Goal: Information Seeking & Learning: Learn about a topic

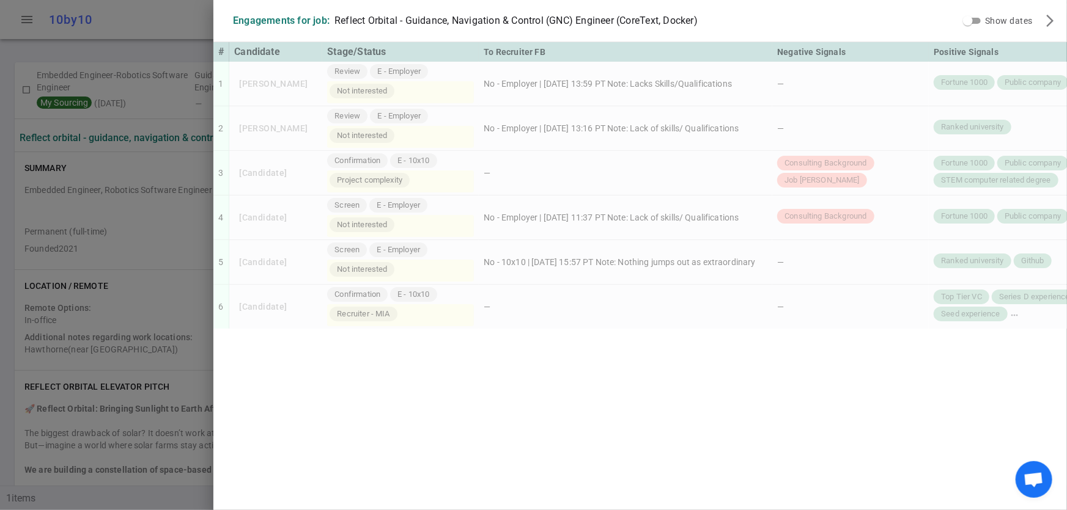
scroll to position [271, 0]
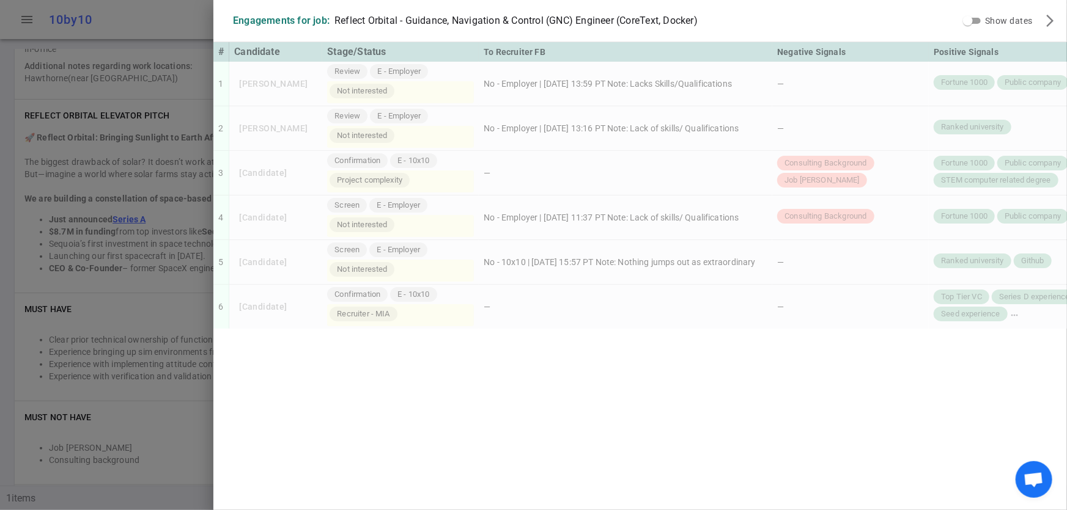
click at [161, 441] on div at bounding box center [533, 255] width 1067 height 510
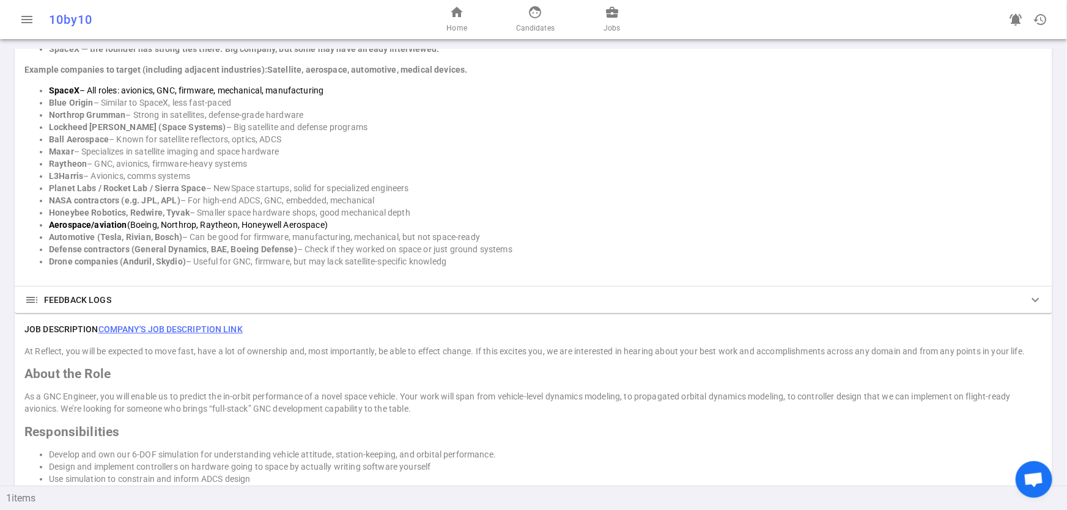
scroll to position [972, 0]
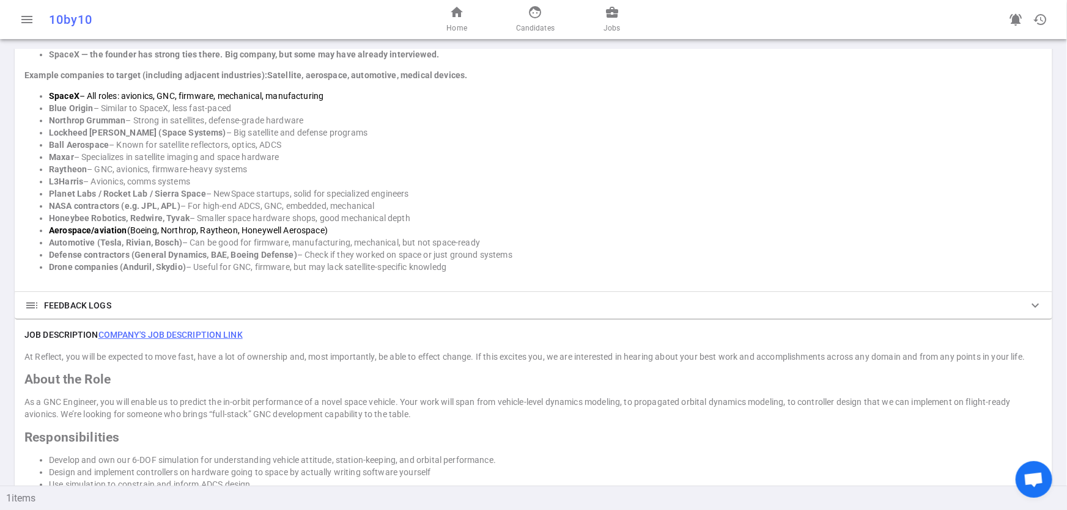
drag, startPoint x: 25, startPoint y: 70, endPoint x: 367, endPoint y: 117, distance: 345.6
click at [367, 117] on div "Tip: Try Formula 1 engineers in the UK—U.S. companies rarely poach them. SpaceX…" at bounding box center [533, 144] width 1018 height 258
copy div "Example companies to target (including adjacent industries): Satellite, aerospa…"
drag, startPoint x: 49, startPoint y: 227, endPoint x: 345, endPoint y: 226, distance: 296.5
click at [345, 226] on li "Aerospace/aviation (Boeing, Northrop, Raytheon, Honeywell Aerospace)" at bounding box center [545, 230] width 993 height 12
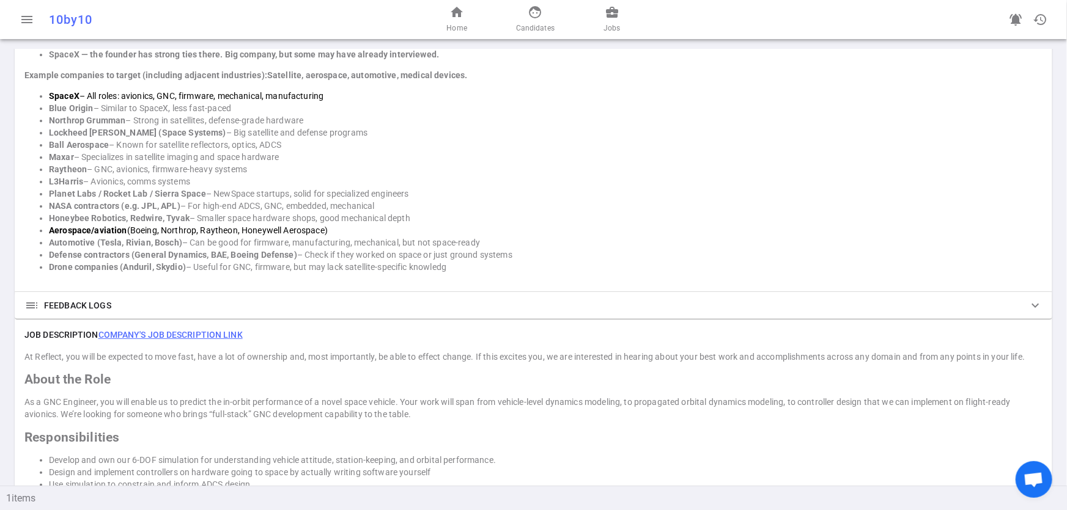
copy li "Aerospace/aviation (Boeing, Northrop, Raytheon, Honeywell Aerospace)"
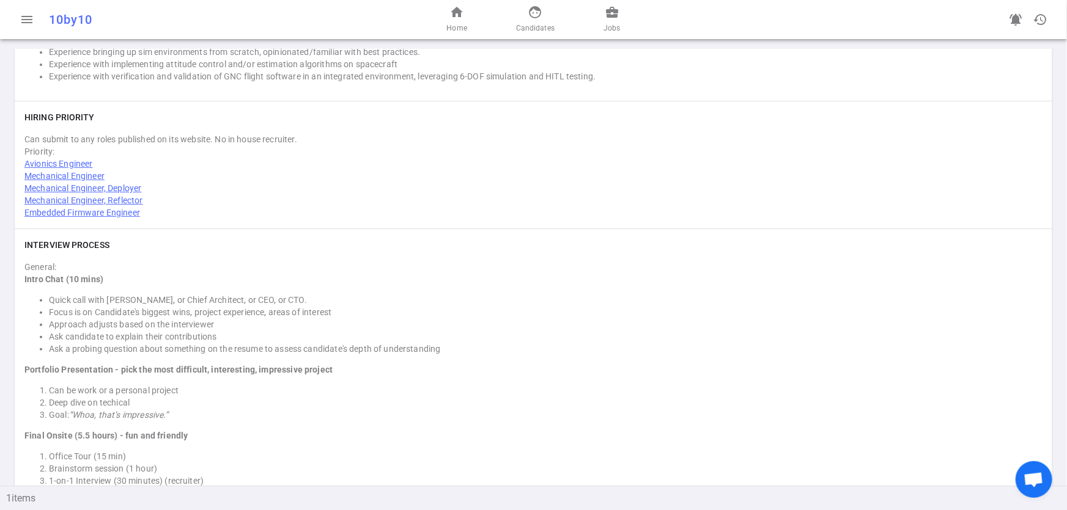
scroll to position [1530, 0]
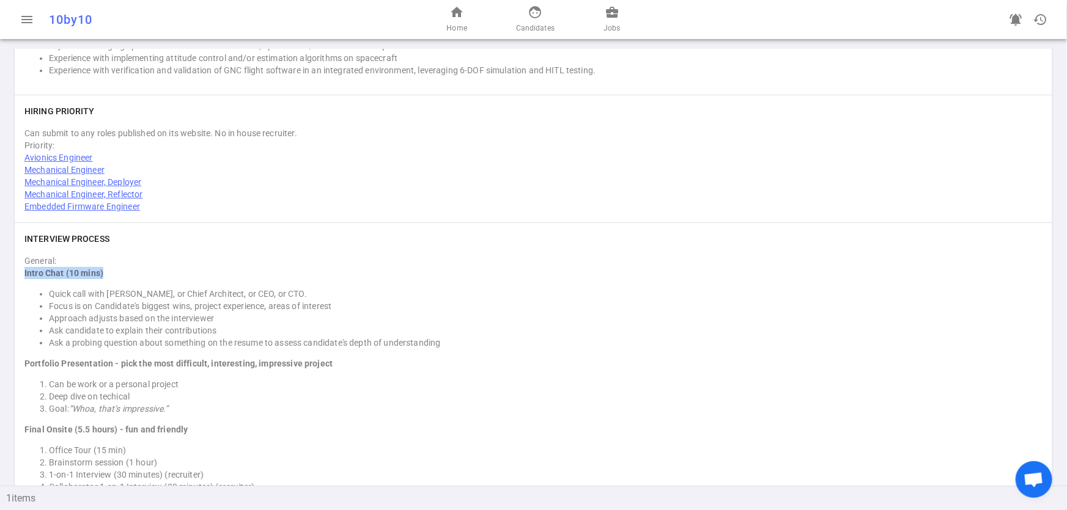
drag, startPoint x: 23, startPoint y: 273, endPoint x: 101, endPoint y: 274, distance: 78.3
click at [112, 271] on div "INTERVIEW PROCESS General: Intro Chat (10 mins) Quick call with Patrick, or Chi…" at bounding box center [533, 398] width 1037 height 350
copy strong "Intro Chat (10 mins)"
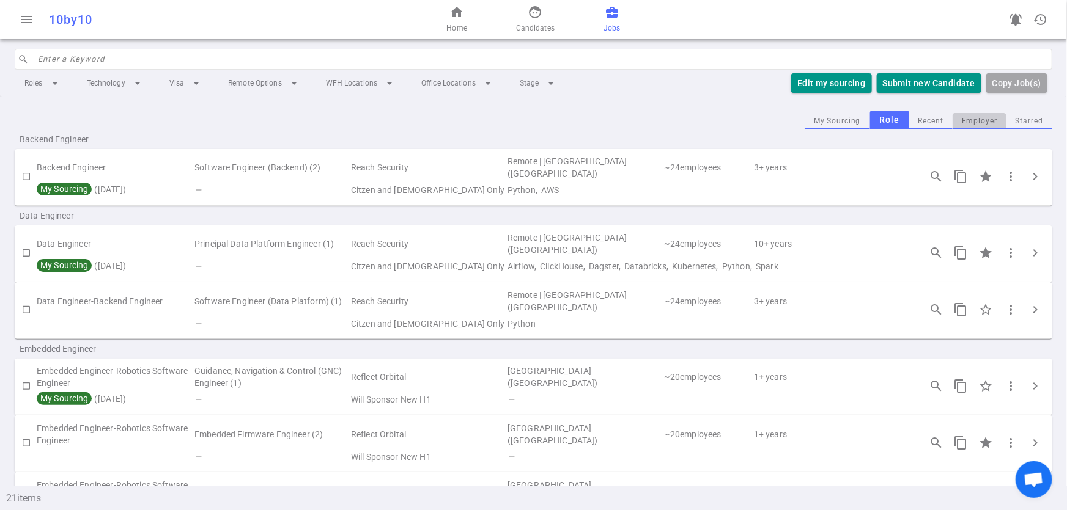
click at [976, 120] on button "Employer" at bounding box center [979, 121] width 54 height 17
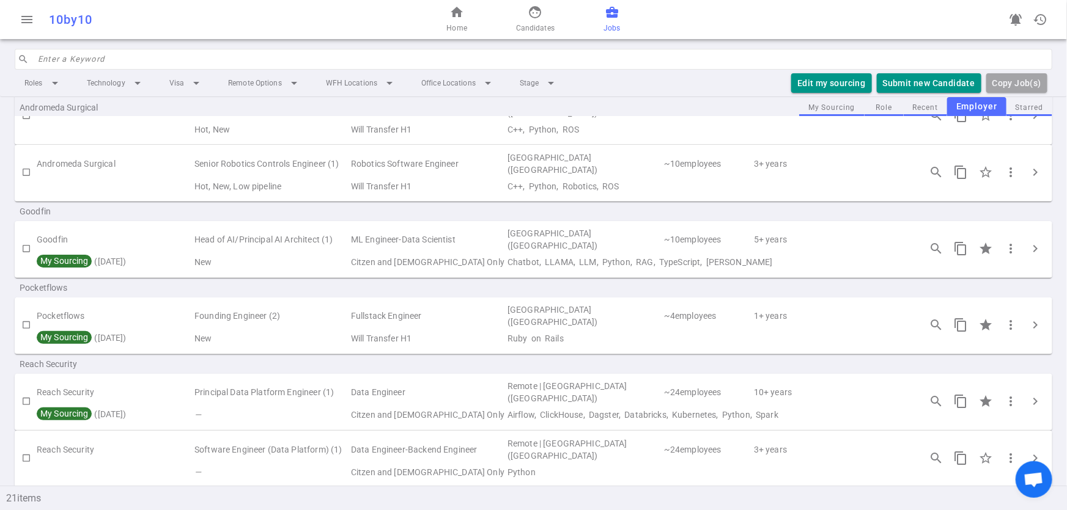
scroll to position [120, 0]
click at [1029, 246] on span "chevron_right" at bounding box center [1035, 246] width 15 height 15
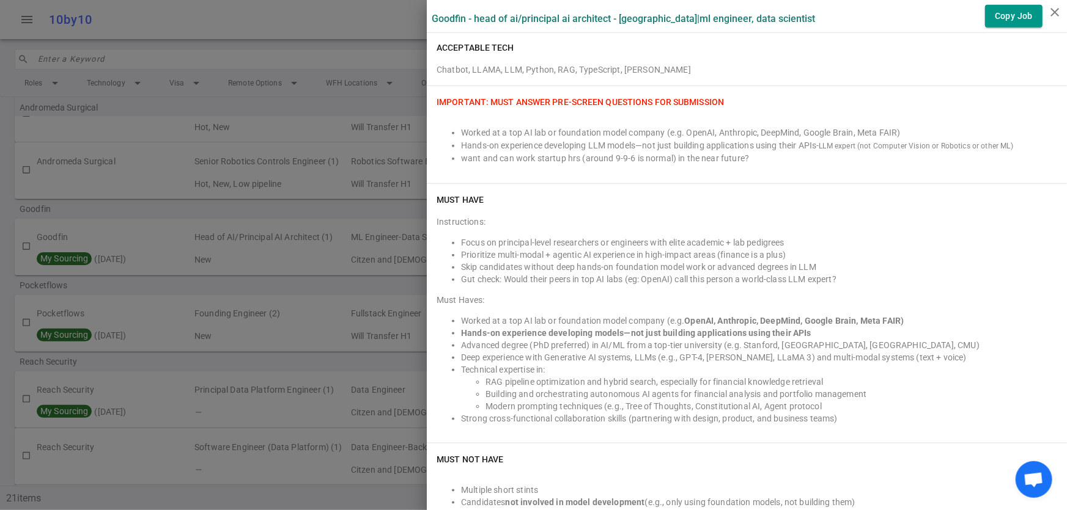
scroll to position [554, 0]
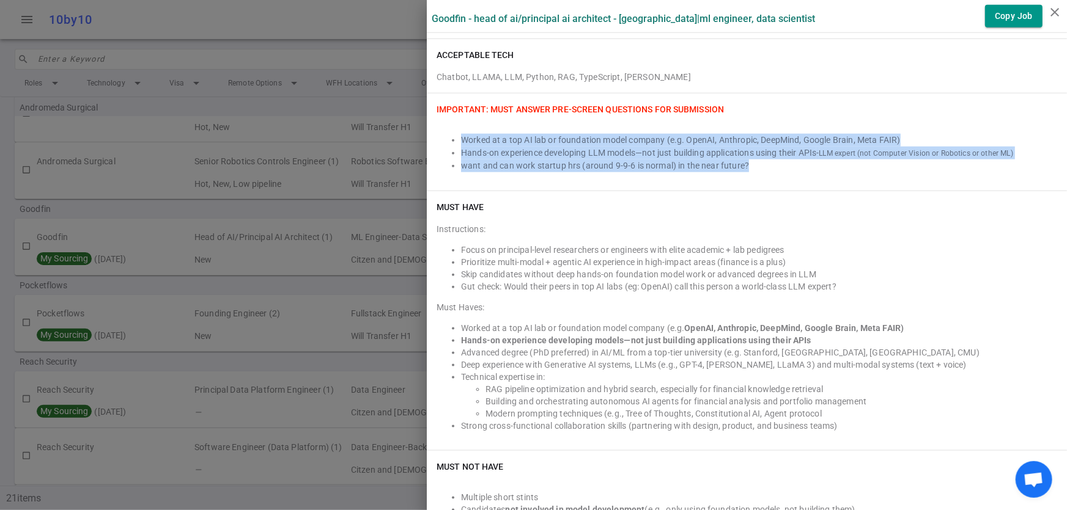
drag, startPoint x: 452, startPoint y: 138, endPoint x: 808, endPoint y: 166, distance: 356.9
click at [808, 166] on ul "Worked at a top AI lab or foundation model company (e.g. OpenAI, Anthropic, Dee…" at bounding box center [746, 153] width 620 height 39
copy ul "Worked at a top AI lab or foundation model company (e.g. OpenAI, Anthropic, Dee…"
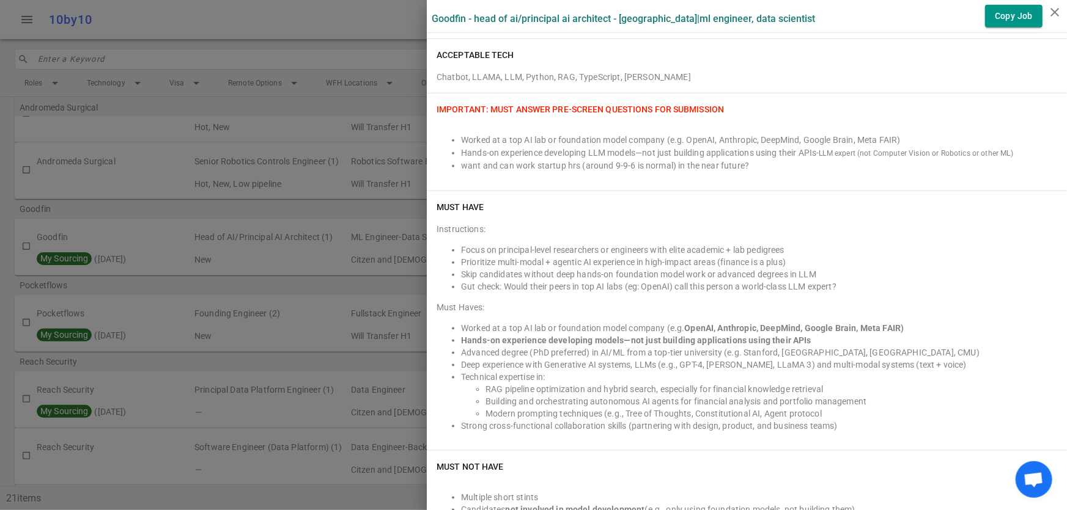
click at [436, 110] on span "IMPORTANT: Must Answer Pre-screen Questions for Submission" at bounding box center [579, 110] width 287 height 10
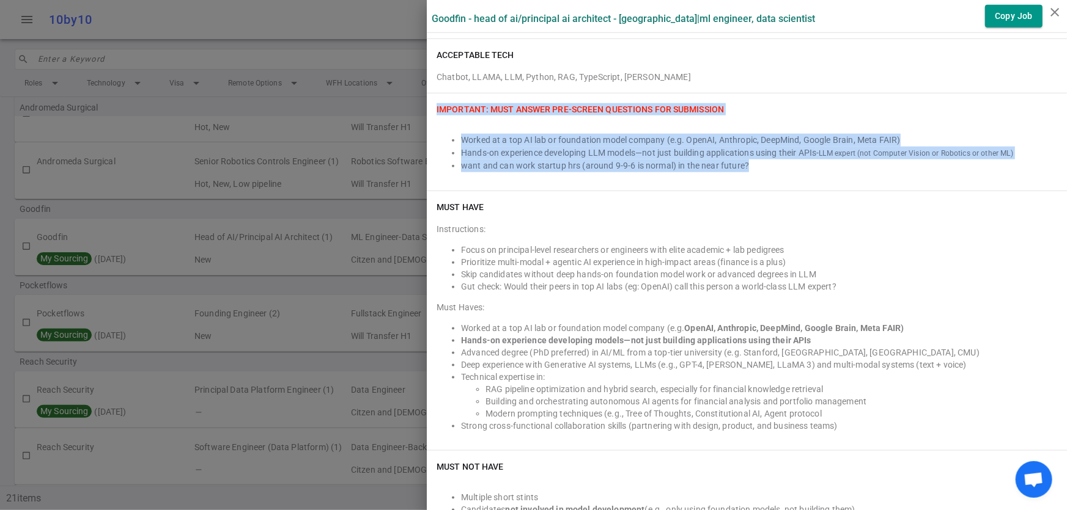
drag, startPoint x: 427, startPoint y: 108, endPoint x: 848, endPoint y: 161, distance: 423.9
click at [848, 161] on div "IMPORTANT: Must Answer Pre-screen Questions for Submission Worked at a top AI l…" at bounding box center [747, 142] width 640 height 97
copy div "IMPORTANT: Must Answer Pre-screen Questions for Submission Worked at a top AI l…"
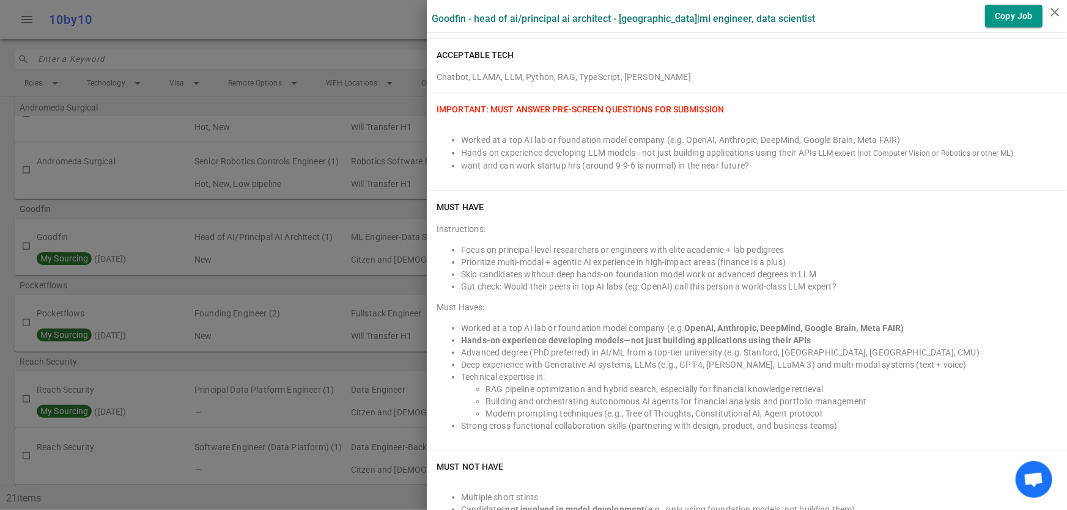
click at [93, 207] on div at bounding box center [533, 255] width 1067 height 510
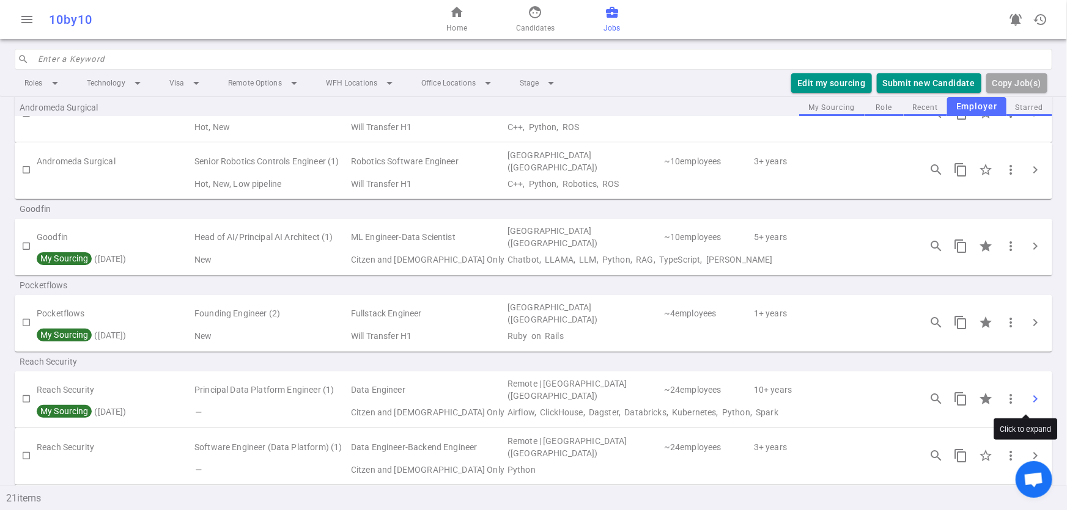
click at [1028, 394] on span "chevron_right" at bounding box center [1035, 399] width 15 height 15
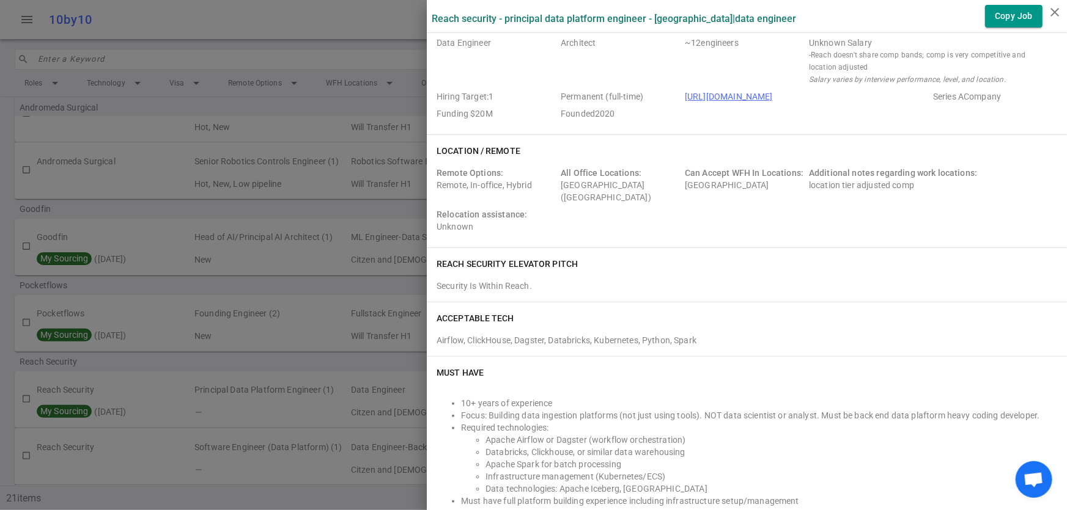
scroll to position [475, 0]
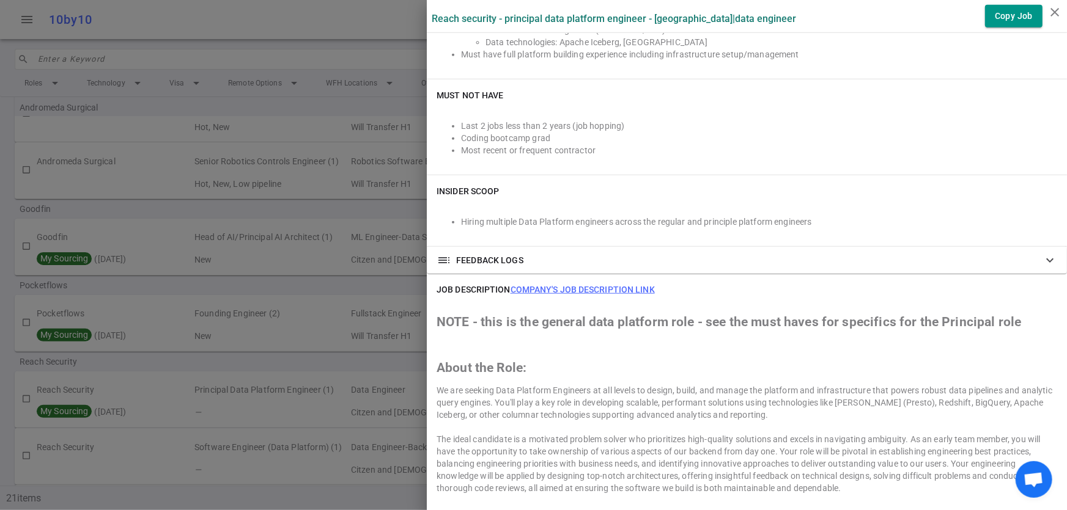
click at [436, 261] on span "toc" at bounding box center [443, 260] width 15 height 15
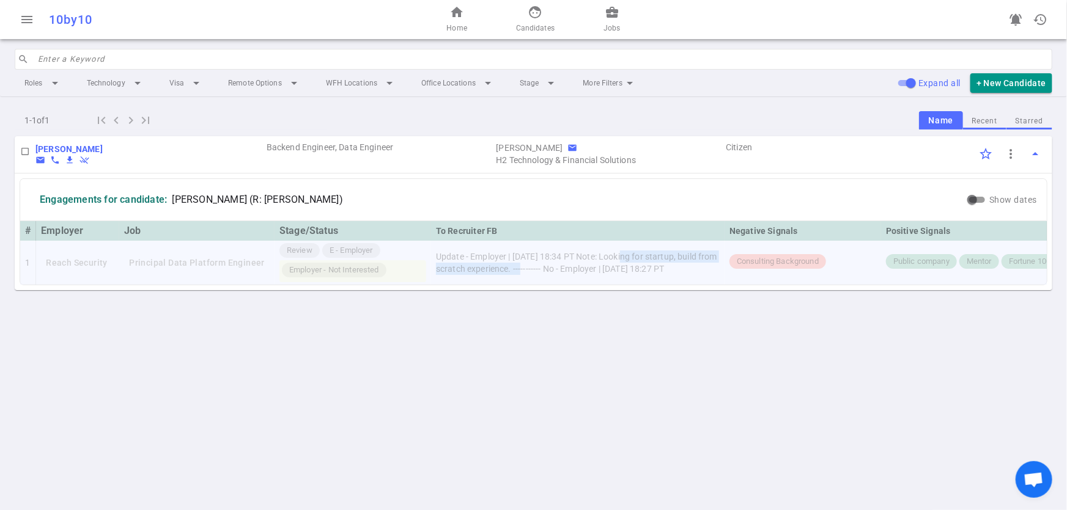
drag, startPoint x: 621, startPoint y: 250, endPoint x: 547, endPoint y: 265, distance: 75.4
click at [547, 265] on td "Update - Employer | [DATE] 18:34 PT Note: Looking for startup, build from scrat…" at bounding box center [577, 263] width 293 height 44
copy td "Looking for startup, build from scratch experience"
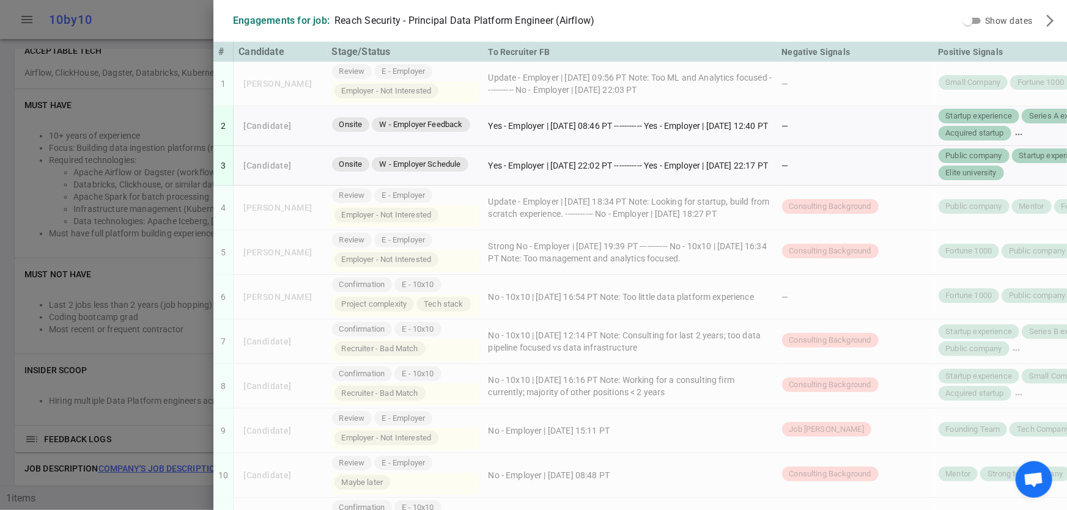
scroll to position [542, 0]
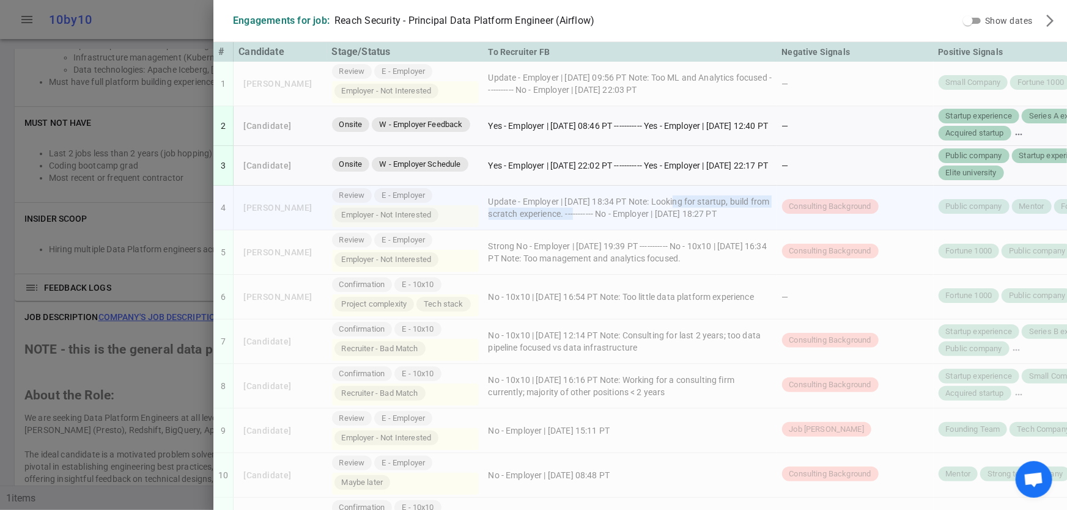
drag, startPoint x: 662, startPoint y: 193, endPoint x: 589, endPoint y: 210, distance: 75.2
click at [589, 210] on td "Update - Employer | 2025/10/07, 18:34 PT Note: Looking for startup, build from …" at bounding box center [630, 208] width 293 height 45
copy td "Looking for startup, build from scratch experience"
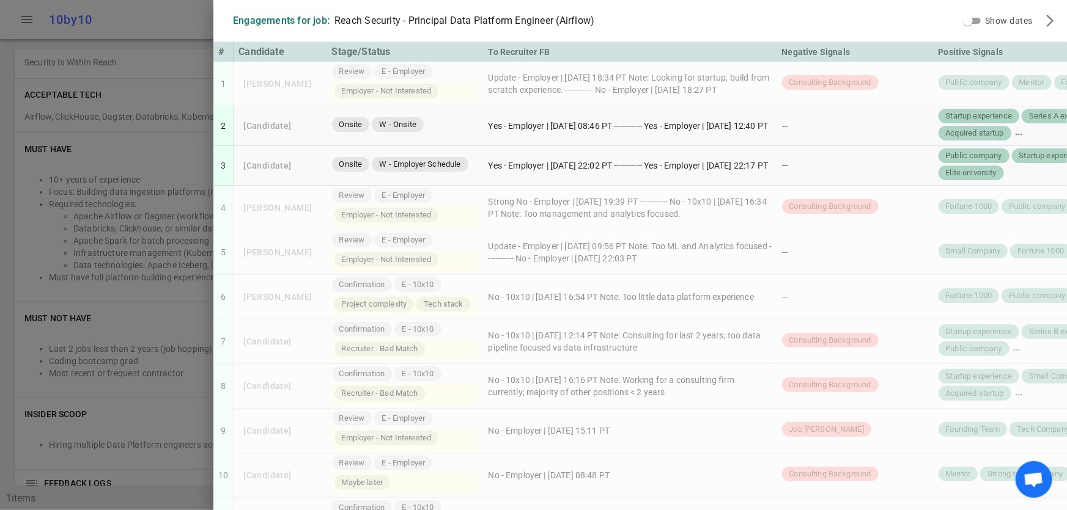
scroll to position [542, 0]
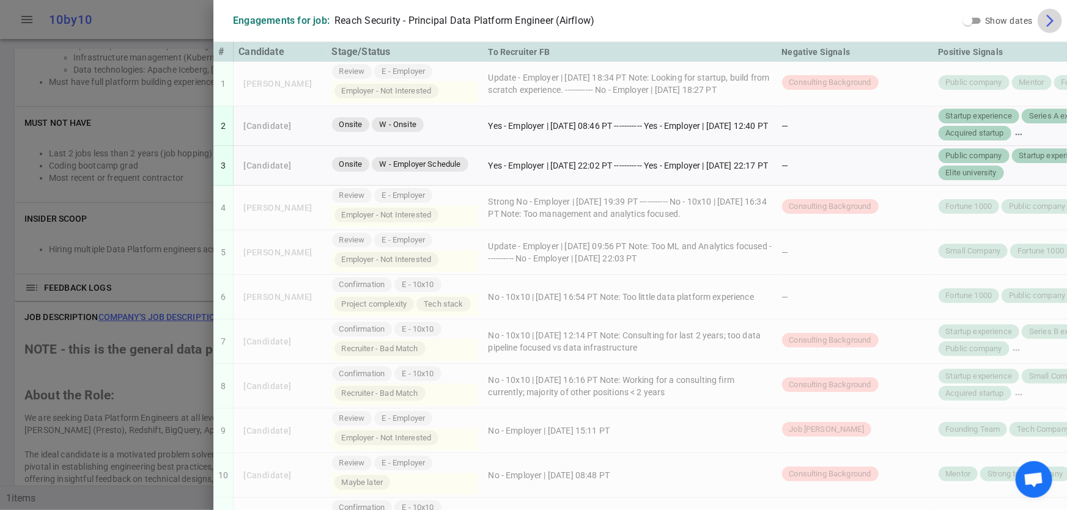
click at [1045, 19] on span "arrow_forward_ios" at bounding box center [1049, 20] width 15 height 15
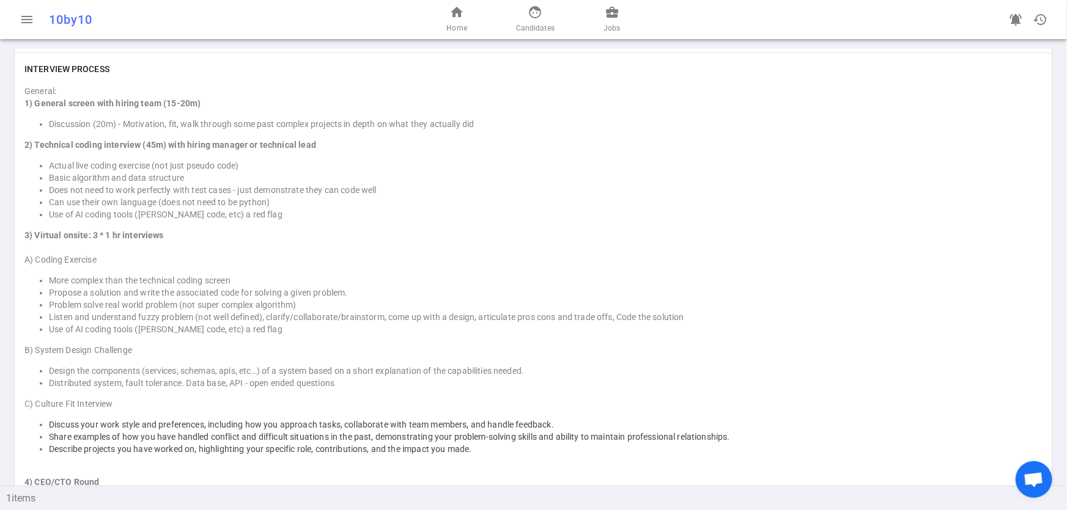
scroll to position [1369, 0]
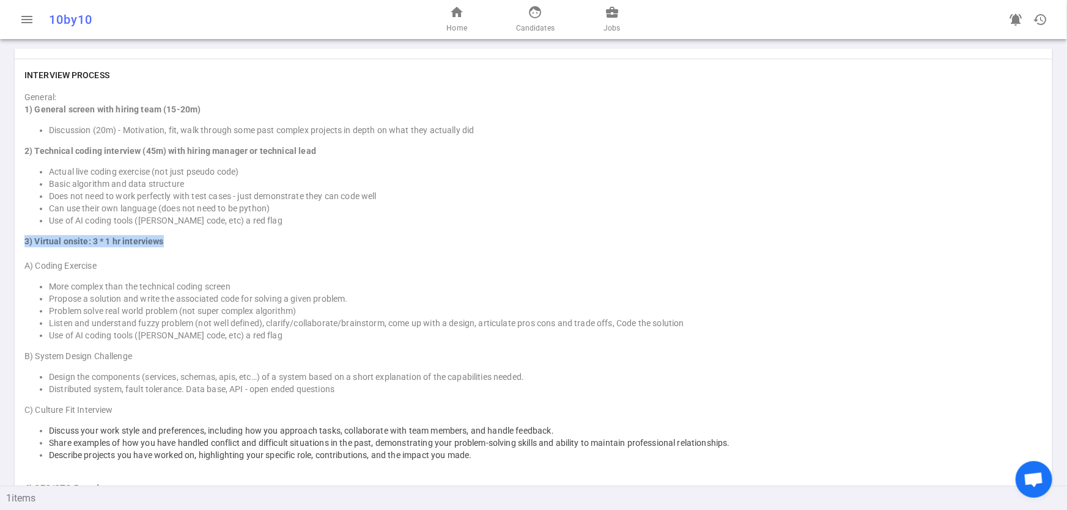
drag, startPoint x: 231, startPoint y: 236, endPoint x: 24, endPoint y: 237, distance: 207.2
click at [24, 237] on div "3) Virtual onsite: 3 * 1 hr interviews" at bounding box center [533, 241] width 1018 height 12
copy strong "3) Virtual onsite: 3 * 1 hr interviews"
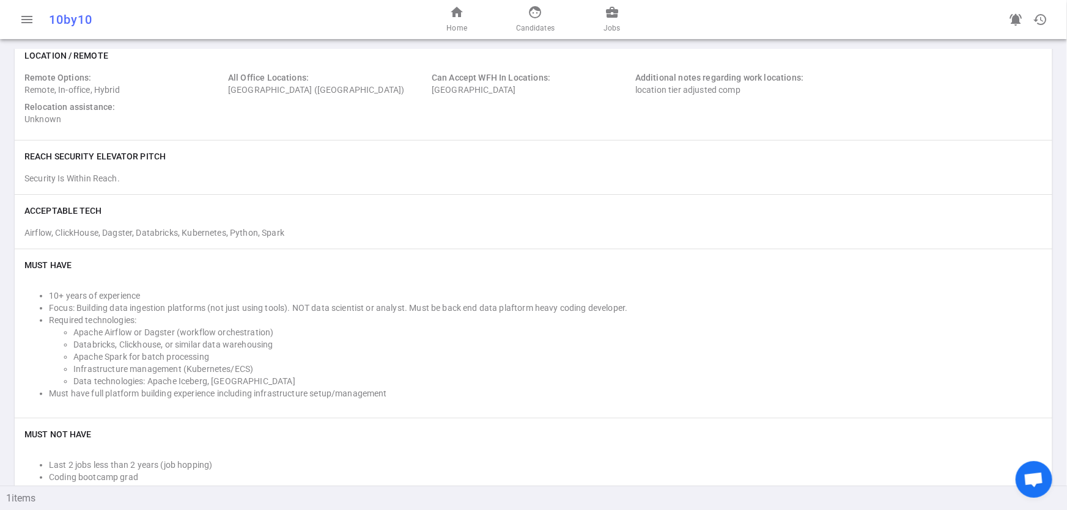
scroll to position [0, 0]
